Goal: Obtain resource: Download file/media

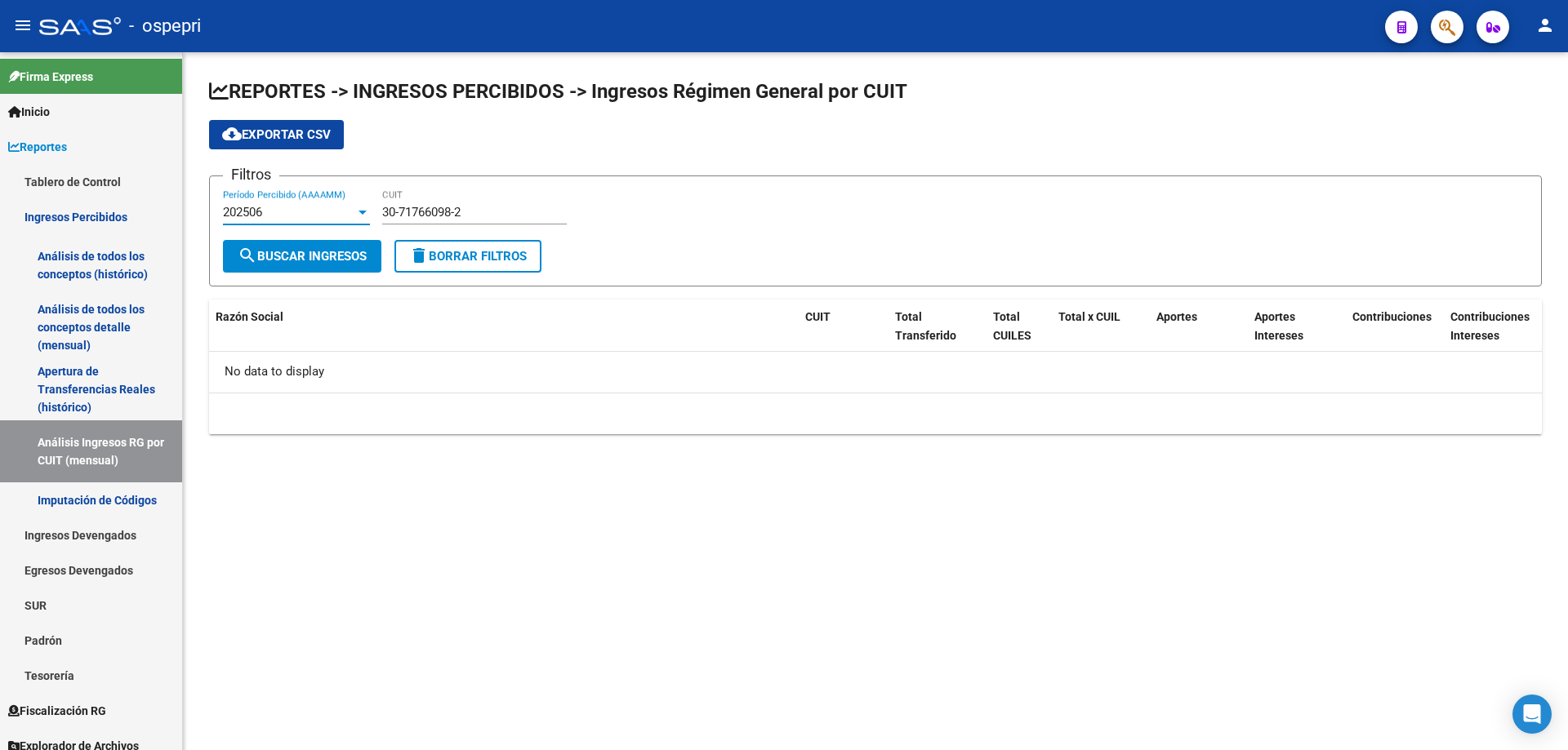
click at [505, 200] on div "30-71766098-2 CUIT" at bounding box center [473, 207] width 184 height 35
click at [505, 214] on input "30-71766098-2" at bounding box center [473, 212] width 184 height 15
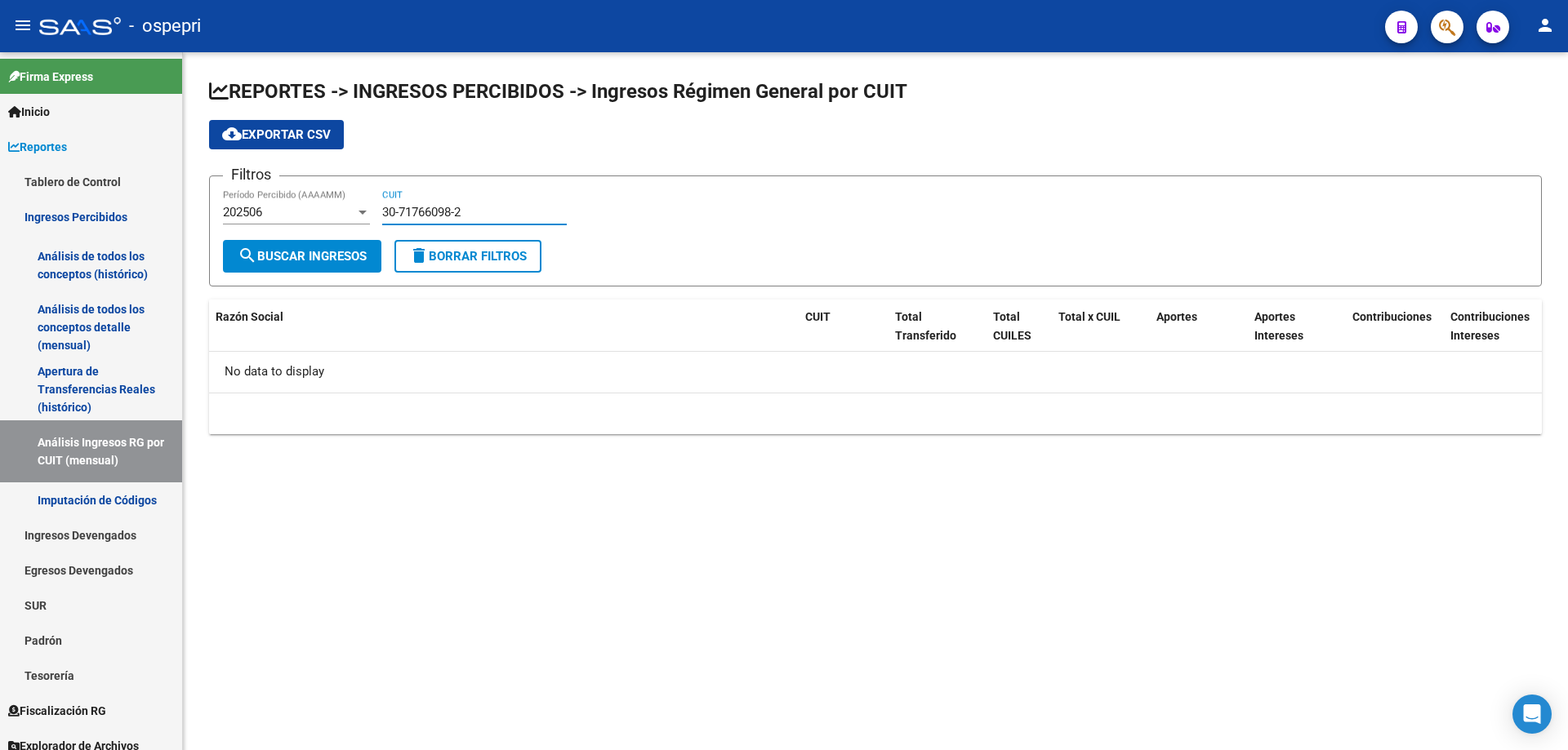
paste input "613555-8"
type input "30-71613555-8"
click at [352, 258] on span "search Buscar Ingresos" at bounding box center [302, 256] width 129 height 15
click at [266, 216] on div "202506" at bounding box center [288, 212] width 132 height 15
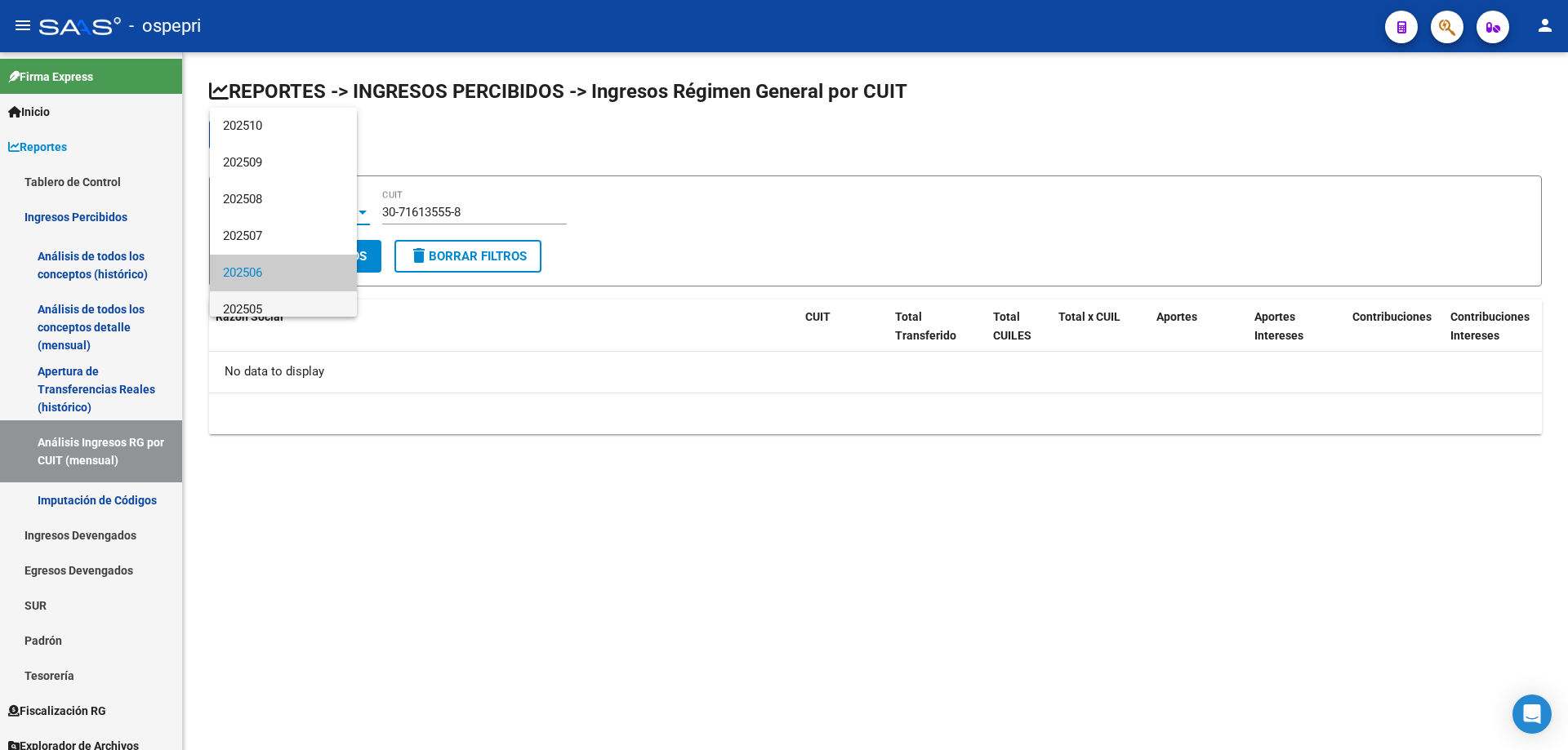
scroll to position [61, 0]
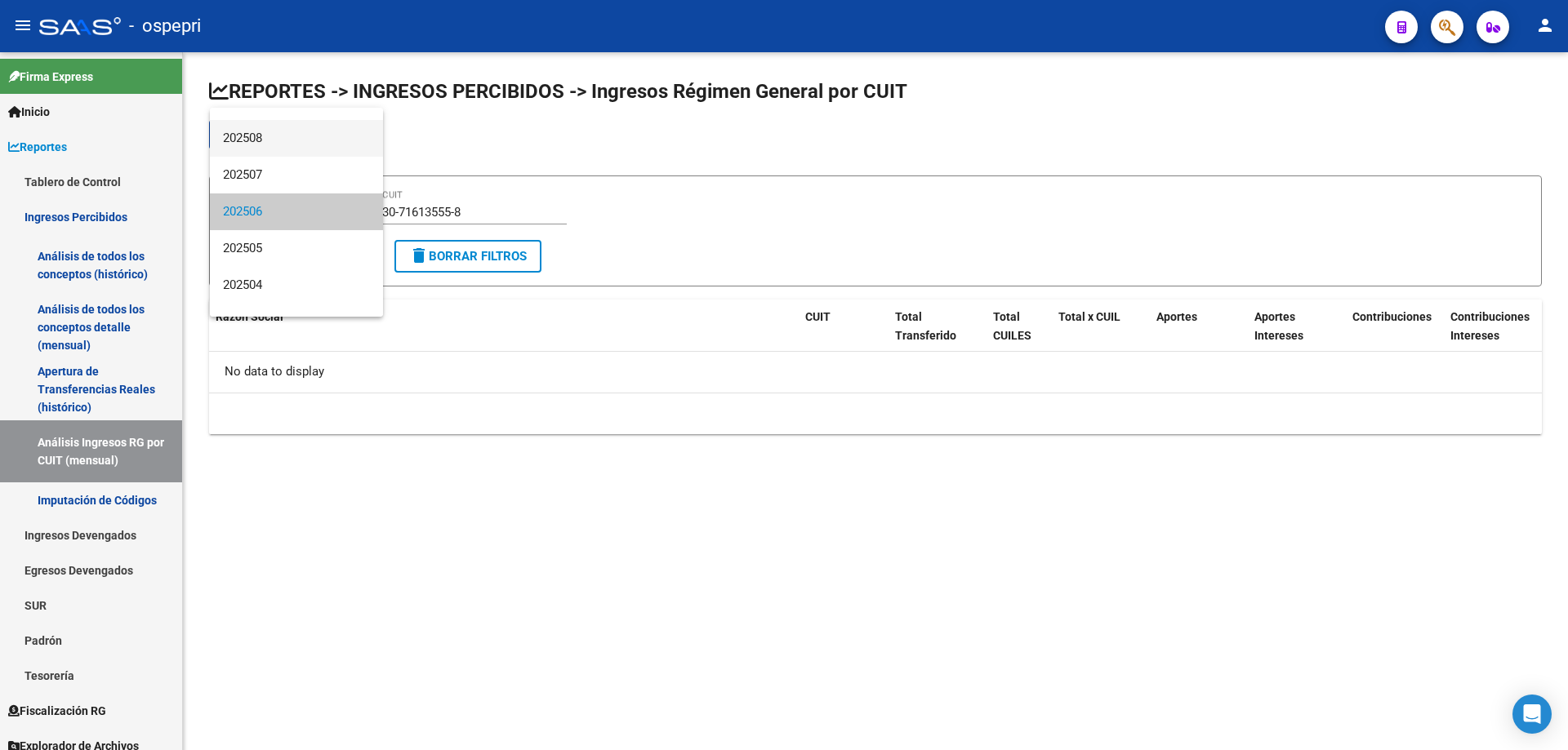
click at [295, 135] on span "202508" at bounding box center [296, 138] width 147 height 37
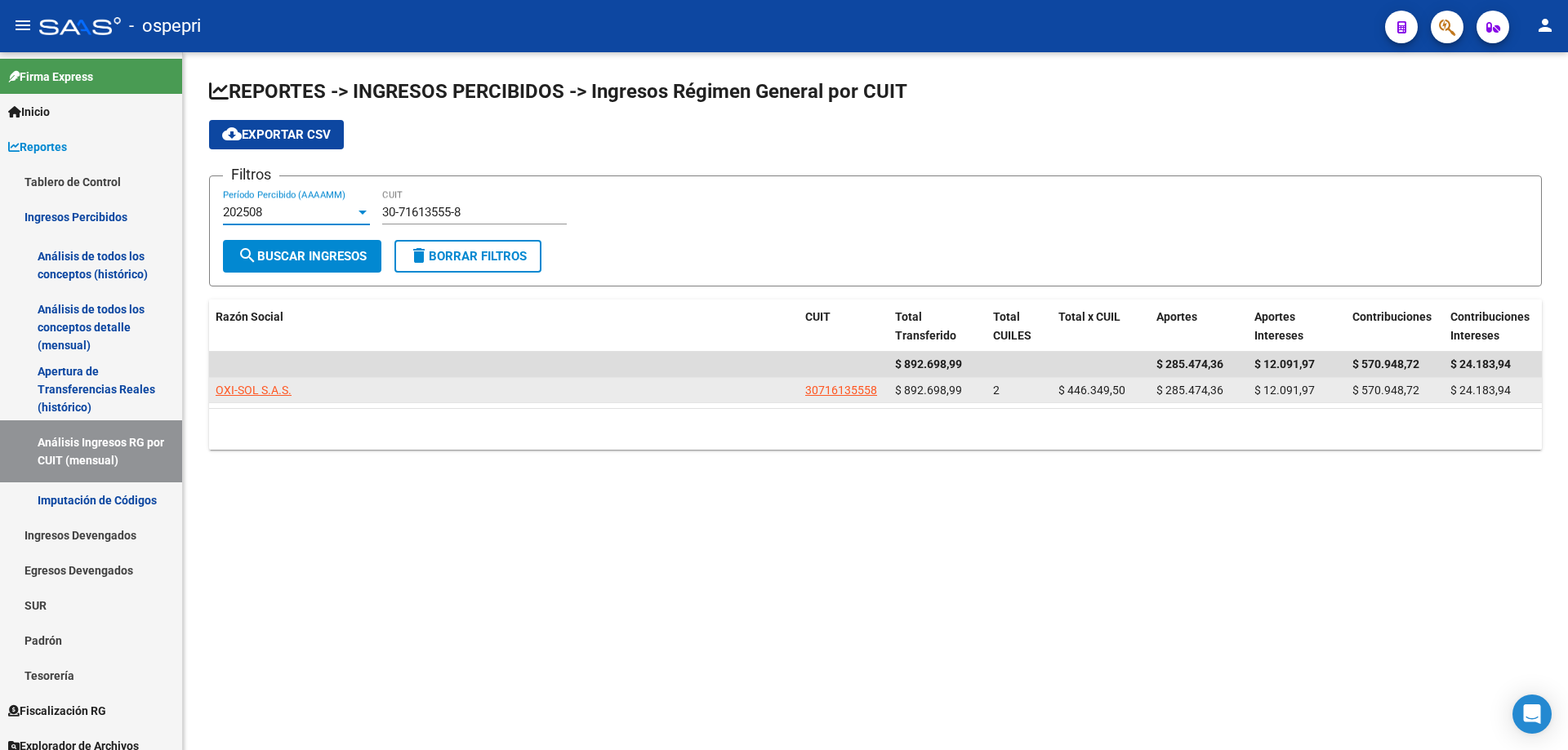
click at [257, 390] on span "OXI-SOL S.A.S." at bounding box center [253, 389] width 76 height 13
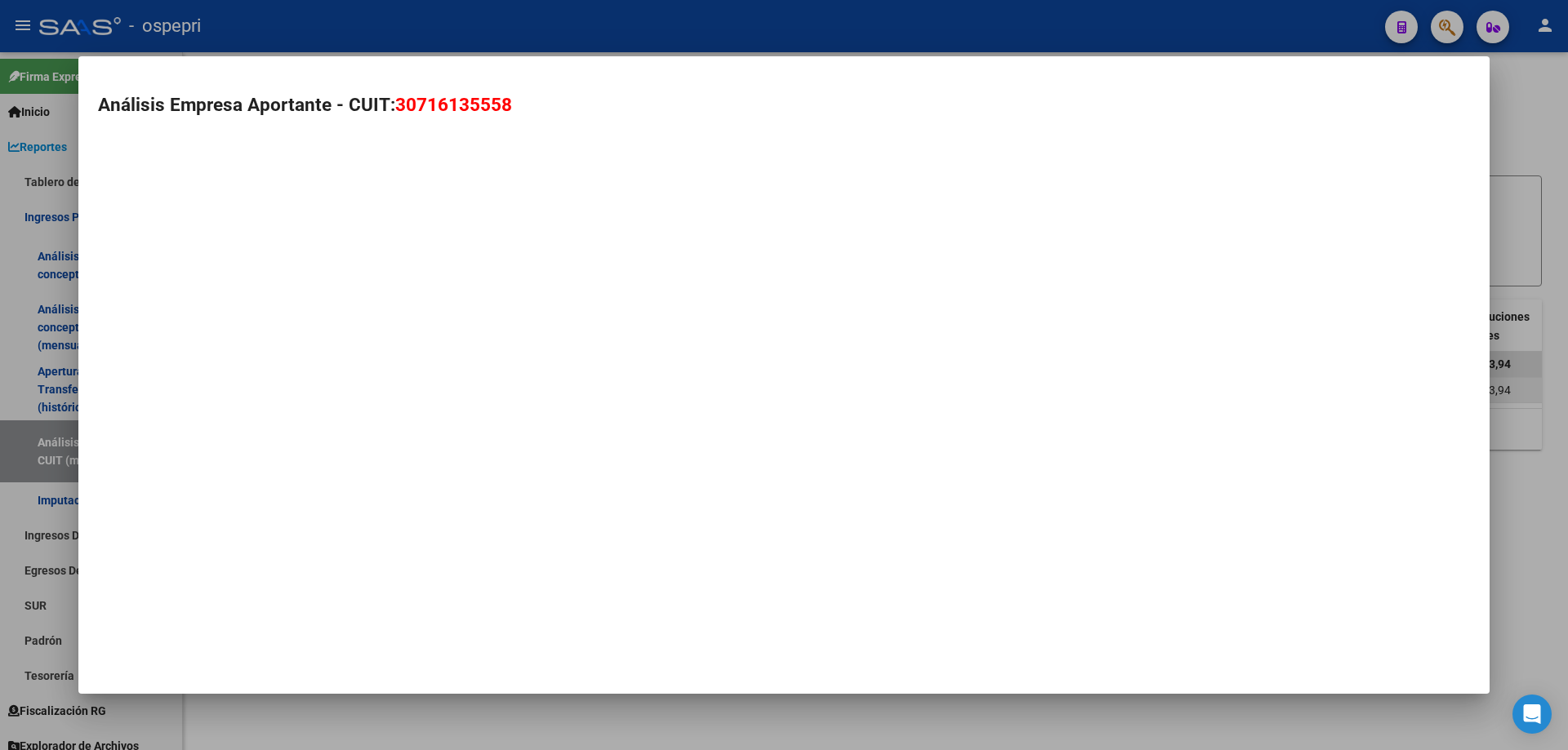
type textarea "30716135558"
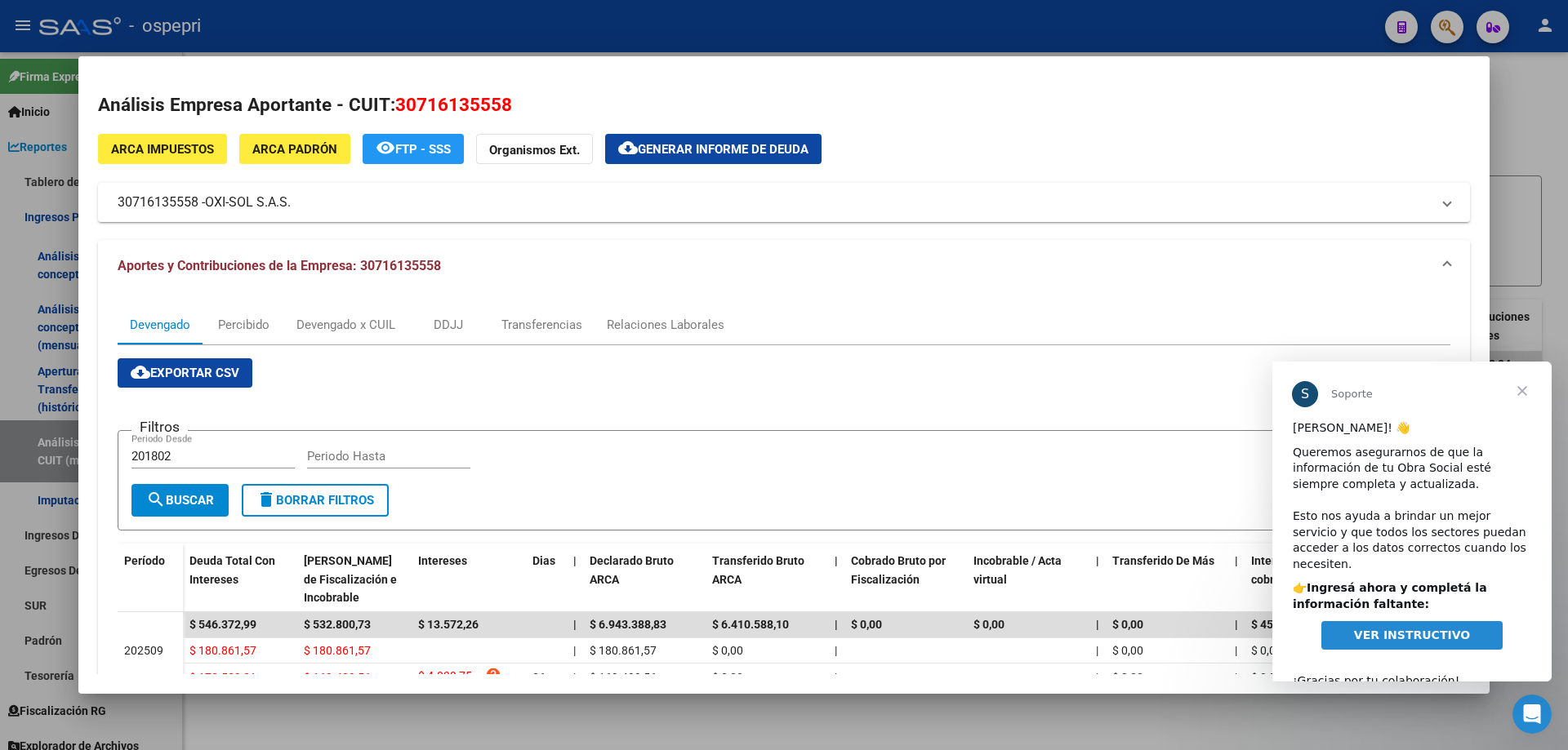
scroll to position [20, 0]
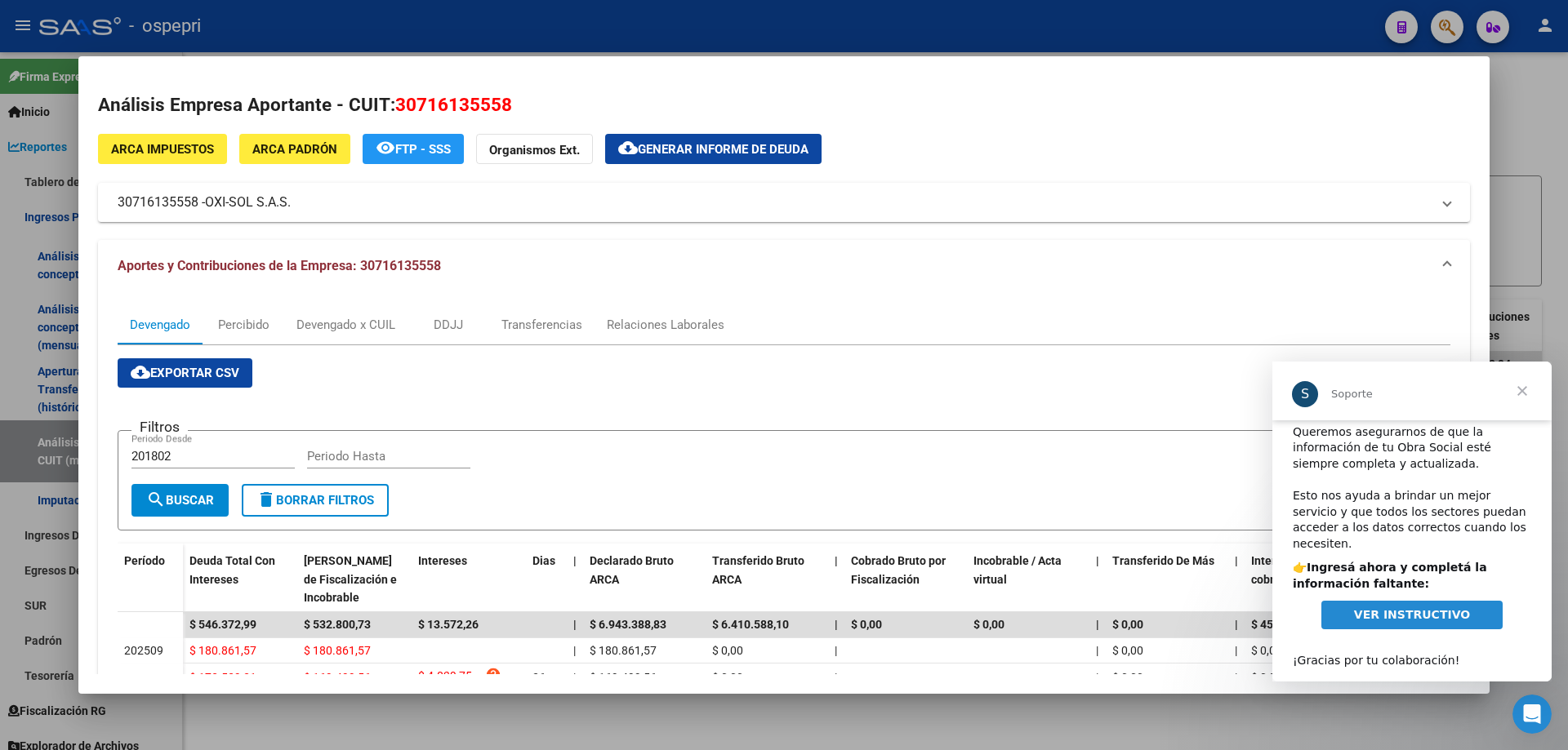
click at [1525, 391] on span "Cerrar" at bounding box center [1522, 390] width 59 height 58
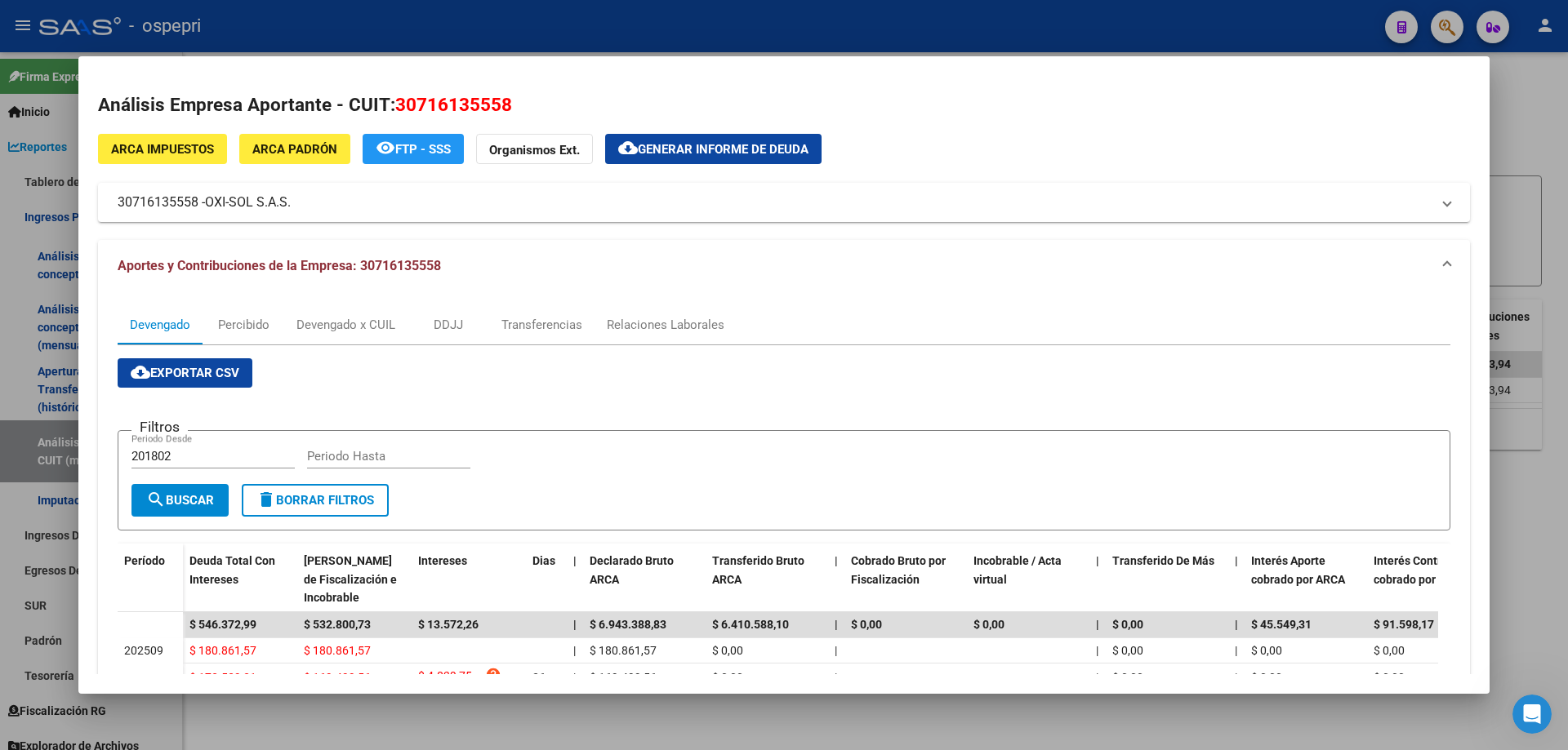
scroll to position [163, 0]
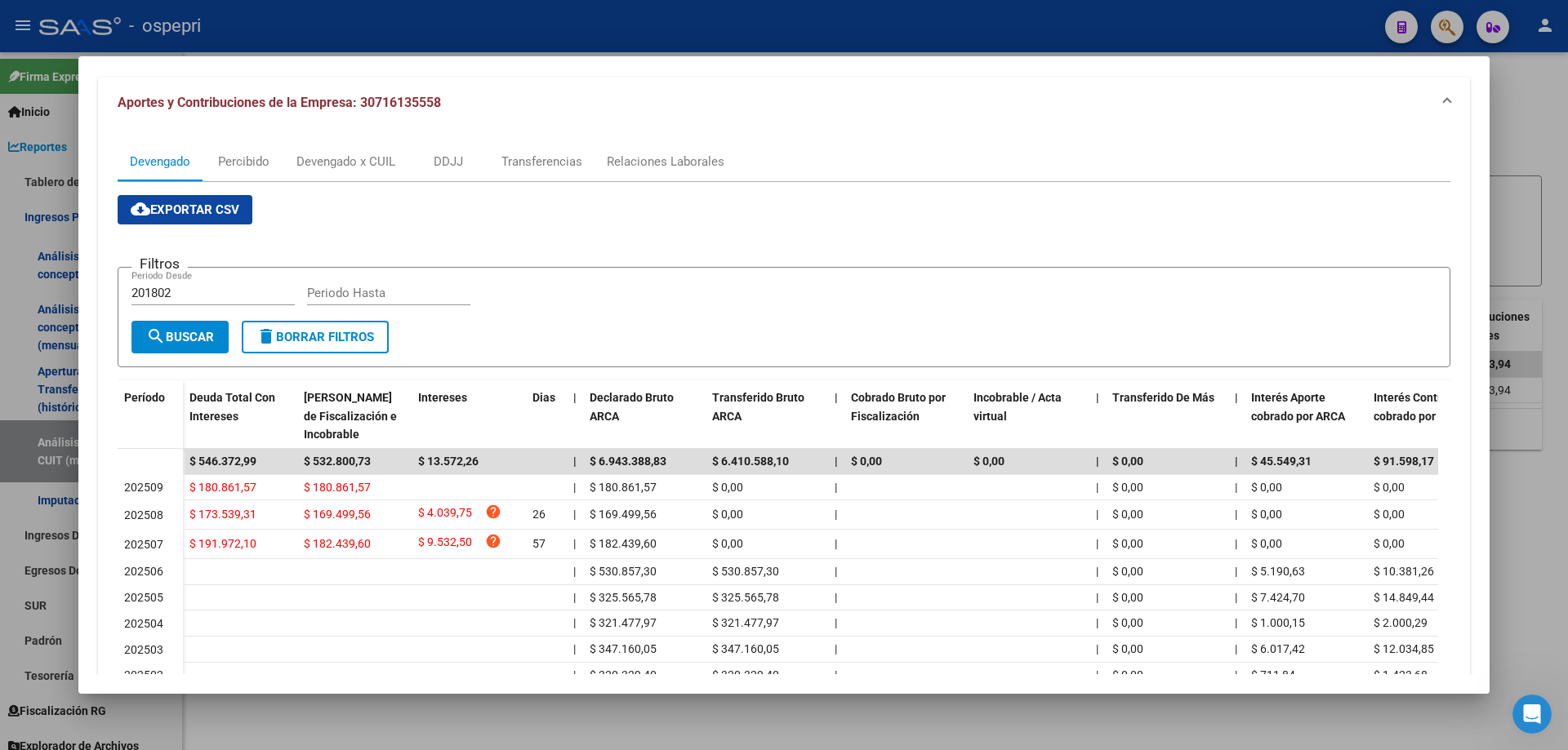
click at [164, 221] on button "cloud_download Exportar CSV" at bounding box center [185, 210] width 135 height 30
